Goal: Find specific page/section: Find specific page/section

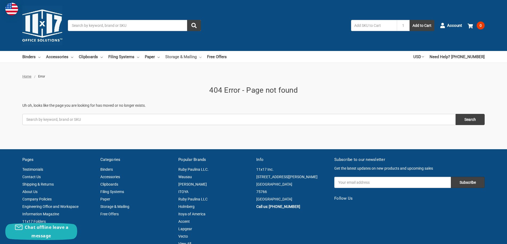
click at [183, 57] on link "Storage & Mailing" at bounding box center [183, 57] width 36 height 12
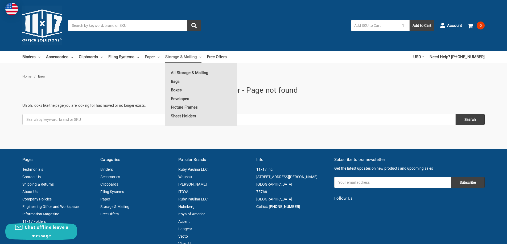
click at [177, 90] on link "Boxes" at bounding box center [201, 90] width 72 height 9
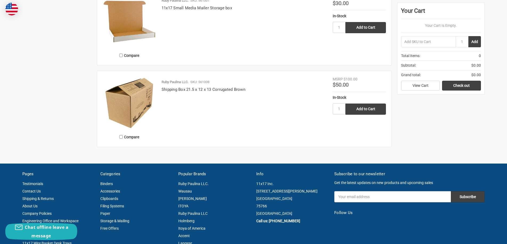
scroll to position [785, 0]
